Goal: Task Accomplishment & Management: Use online tool/utility

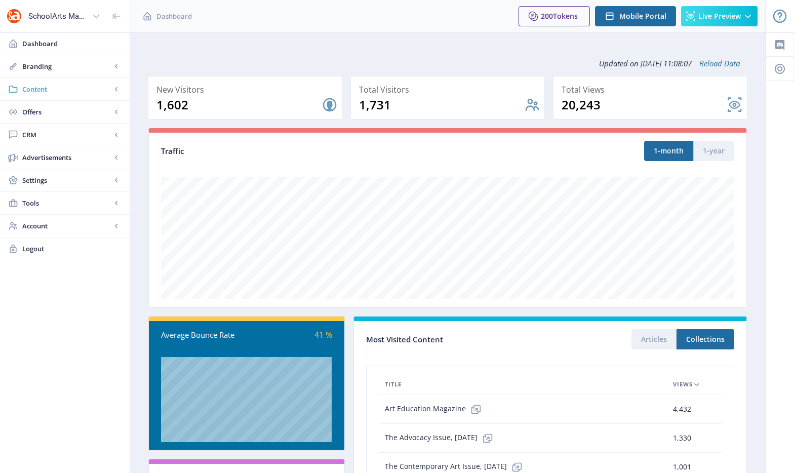
click at [90, 81] on link "Content" at bounding box center [65, 89] width 130 height 22
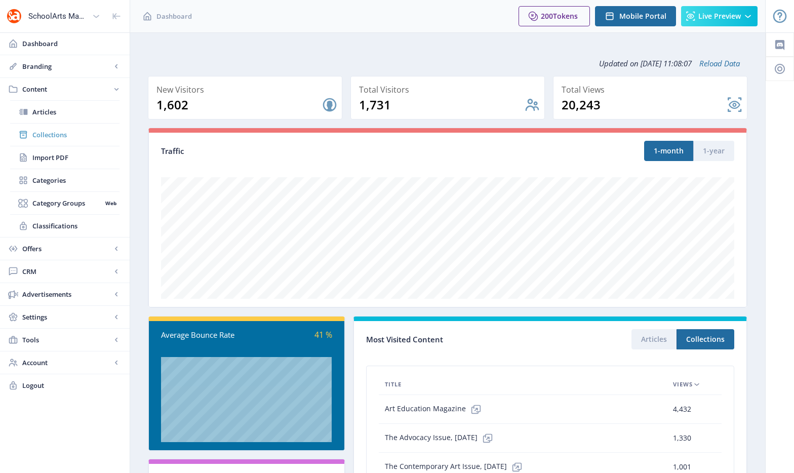
click at [72, 140] on link "Collections" at bounding box center [64, 135] width 109 height 22
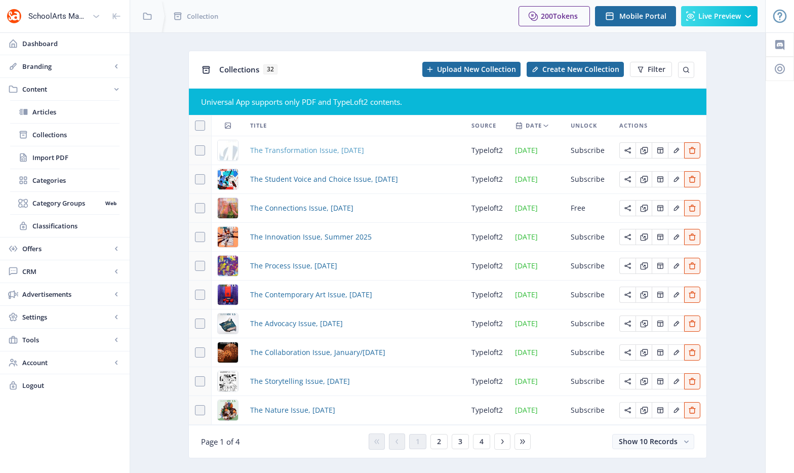
click at [341, 151] on span "The Transformation Issue, [DATE]" at bounding box center [307, 150] width 114 height 12
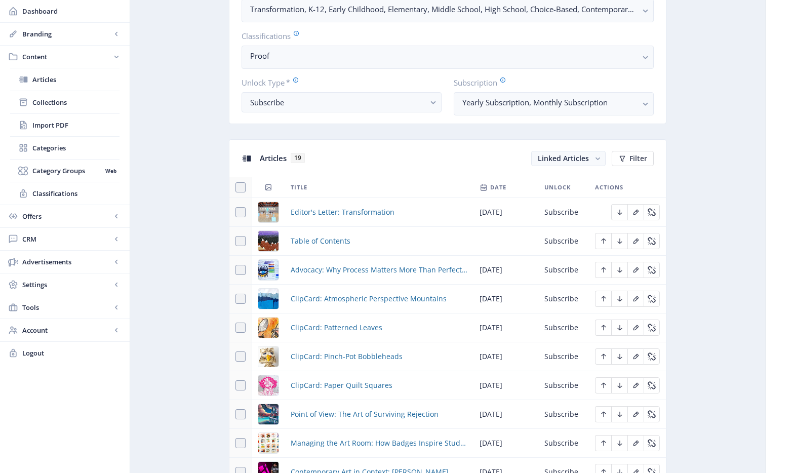
scroll to position [68, 0]
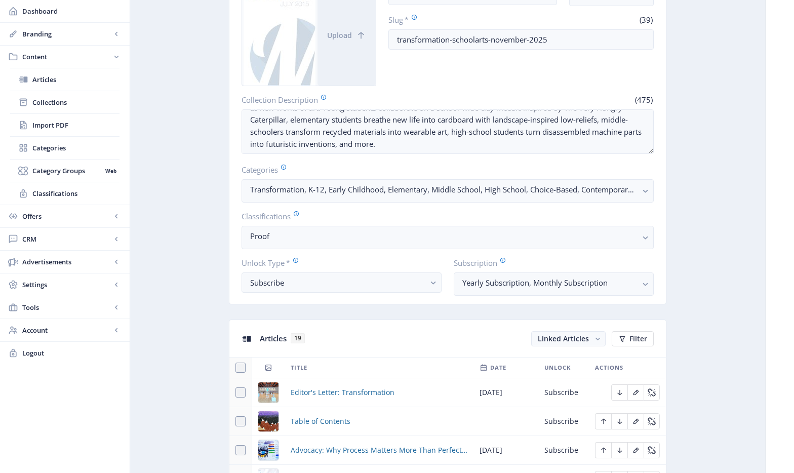
scroll to position [0, 0]
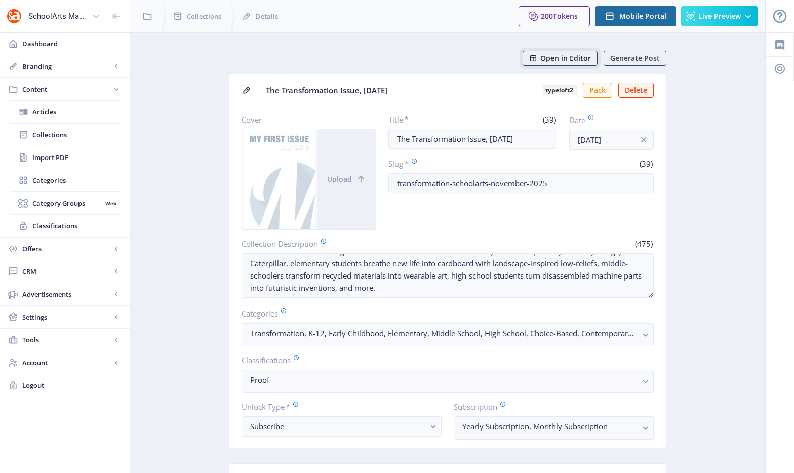
click at [565, 55] on span "Open in Editor" at bounding box center [566, 58] width 51 height 8
